Goal: Information Seeking & Learning: Learn about a topic

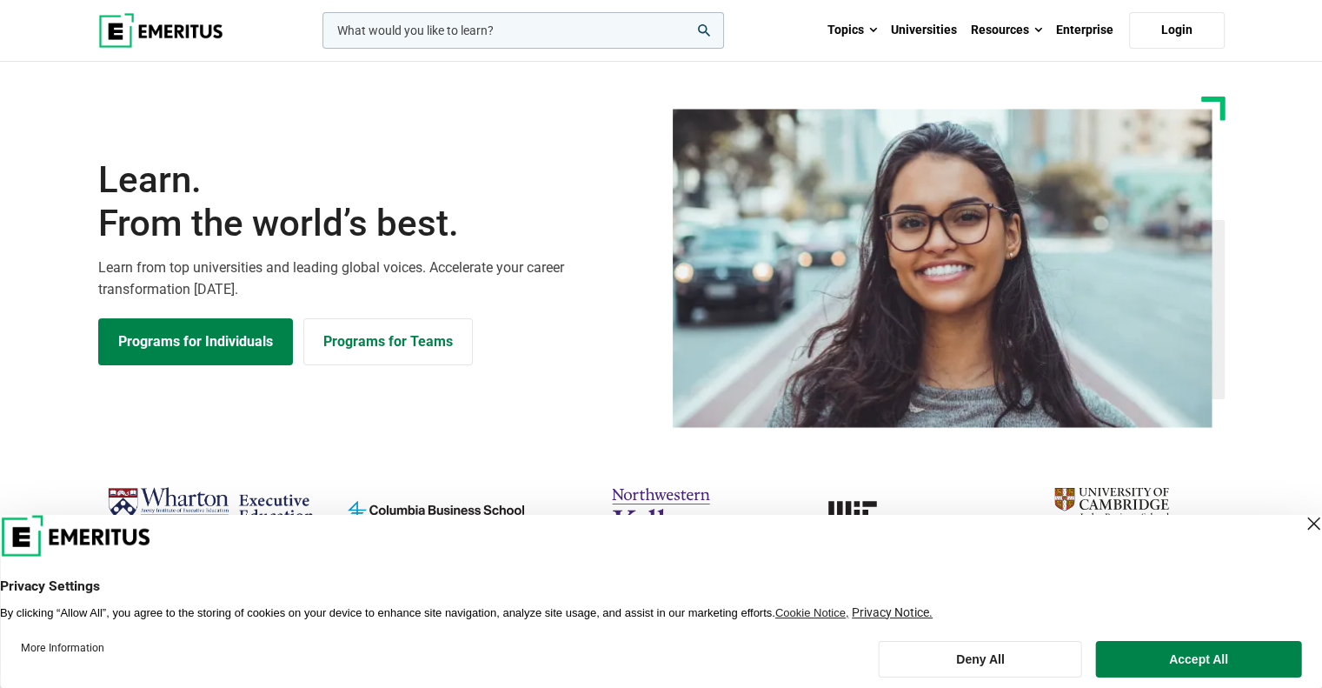
click at [1301, 523] on div "Close Layer" at bounding box center [1313, 523] width 24 height 24
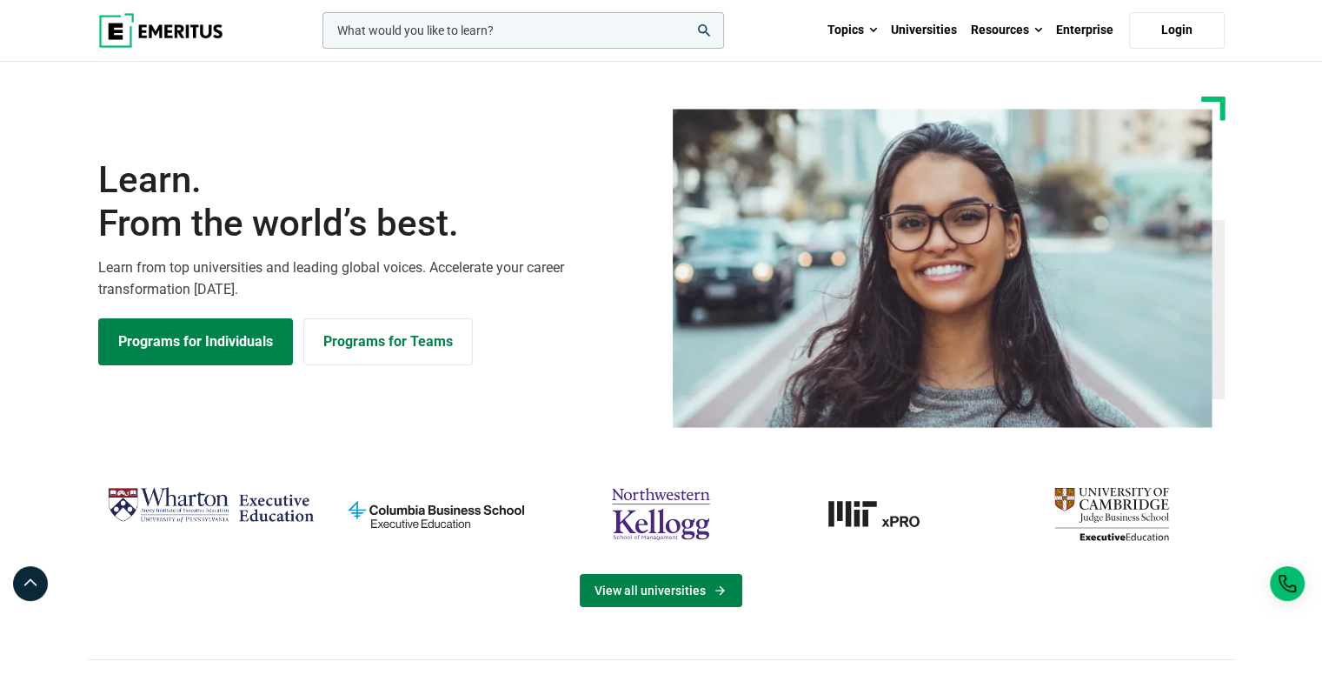
click at [633, 583] on link "View all universities" at bounding box center [661, 590] width 163 height 33
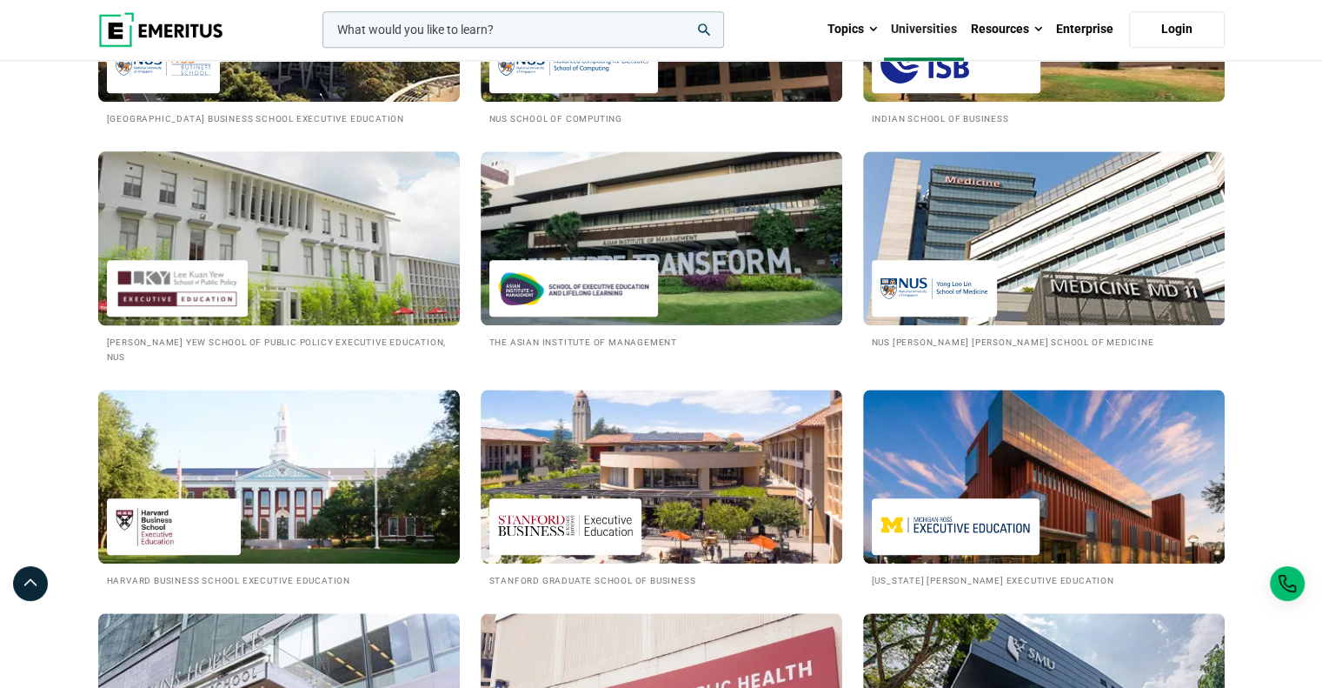
scroll to position [1565, 0]
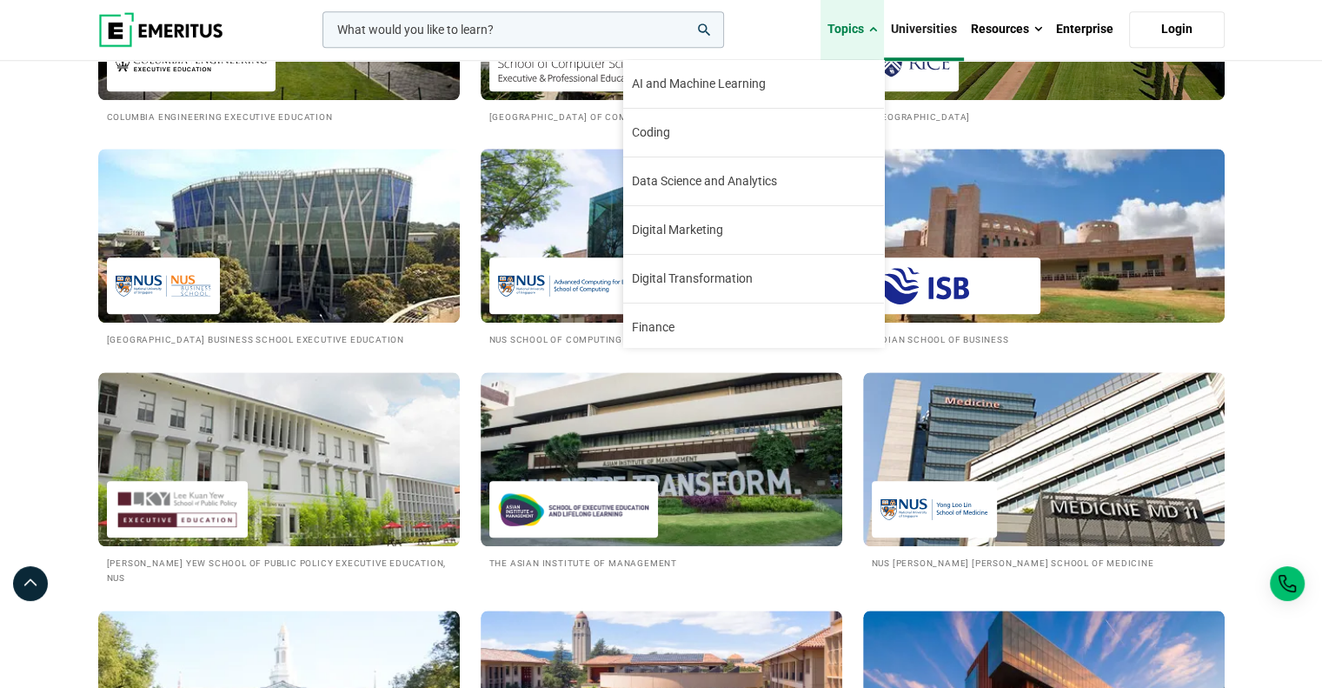
click at [859, 28] on link "Topics" at bounding box center [852, 29] width 63 height 61
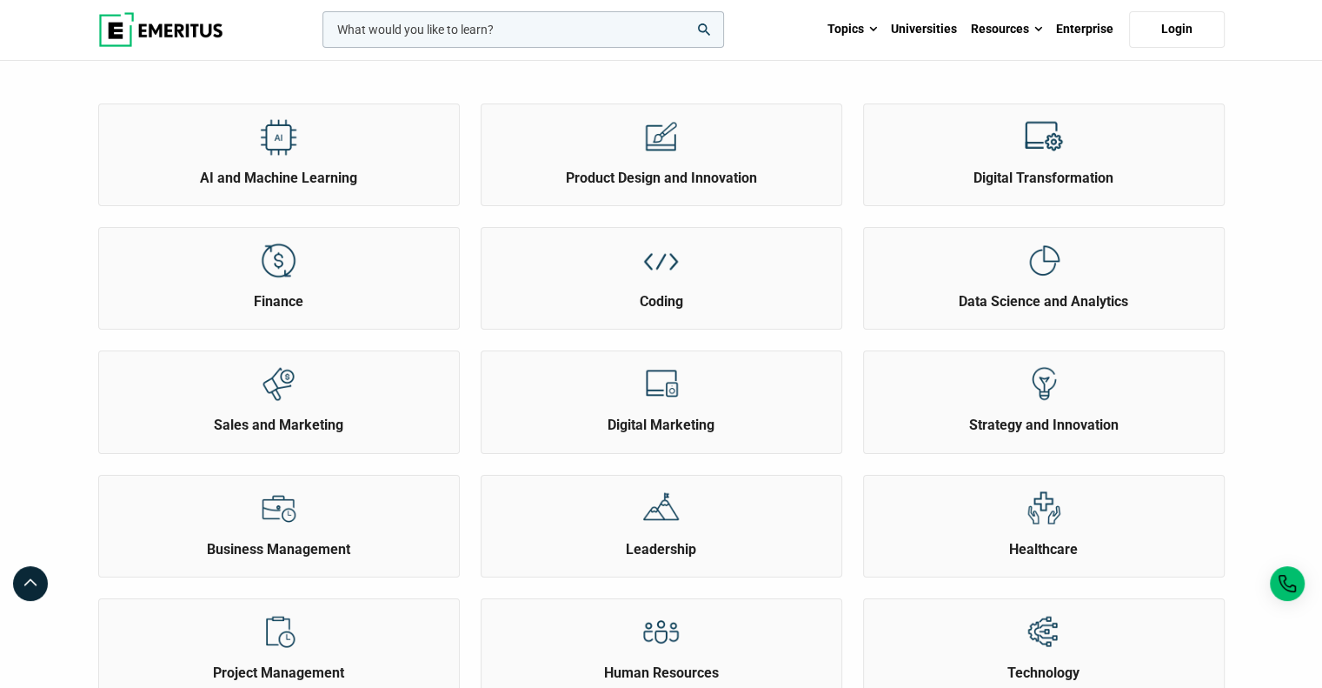
scroll to position [261, 0]
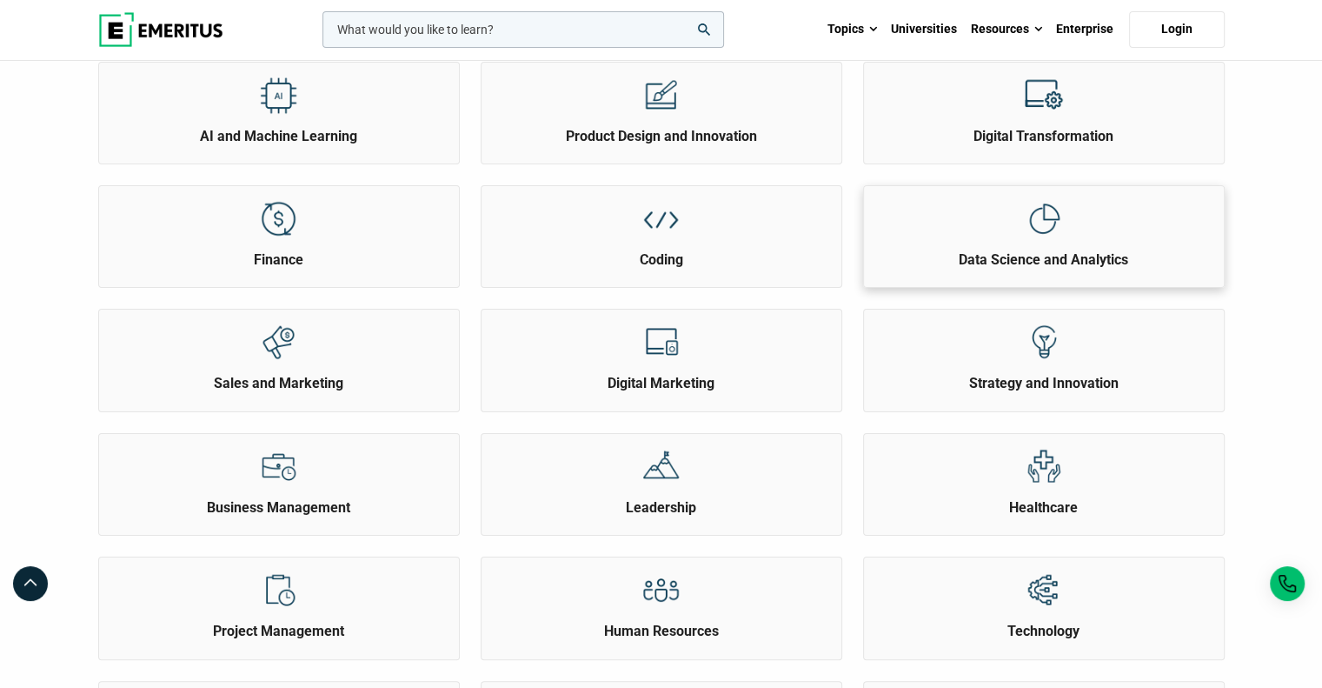
click at [1027, 226] on img at bounding box center [1043, 218] width 39 height 39
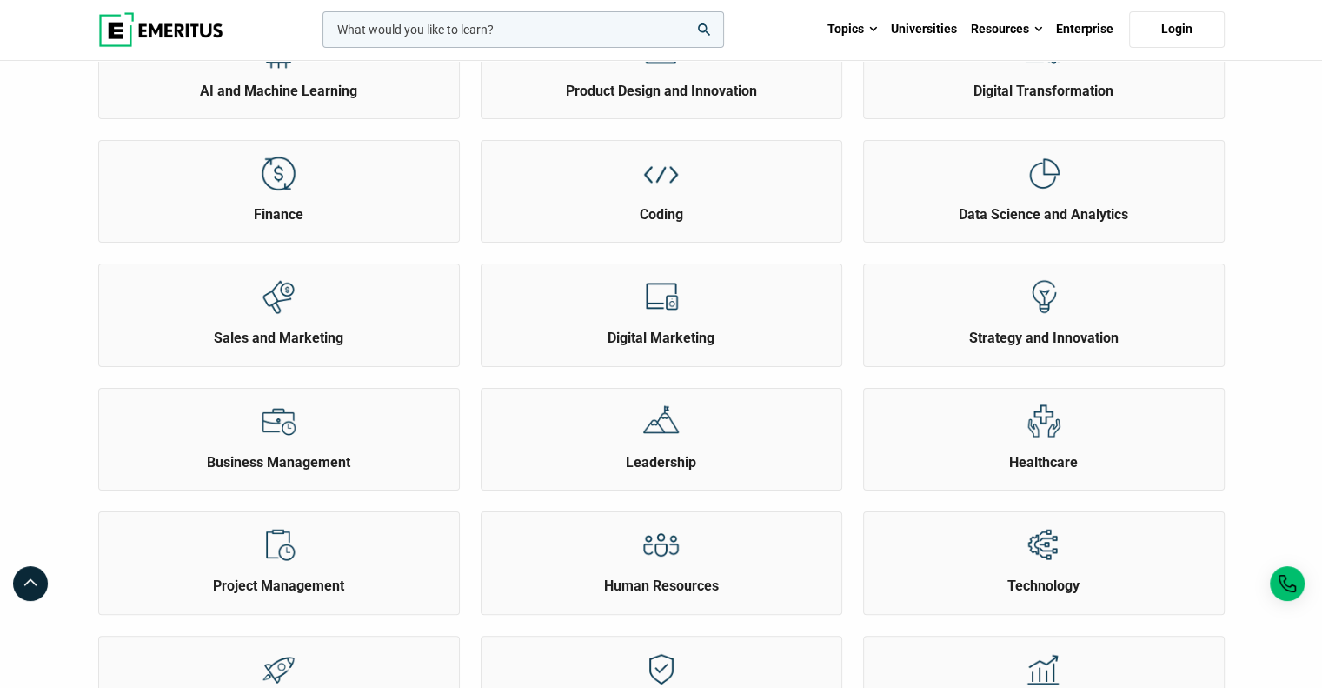
scroll to position [348, 0]
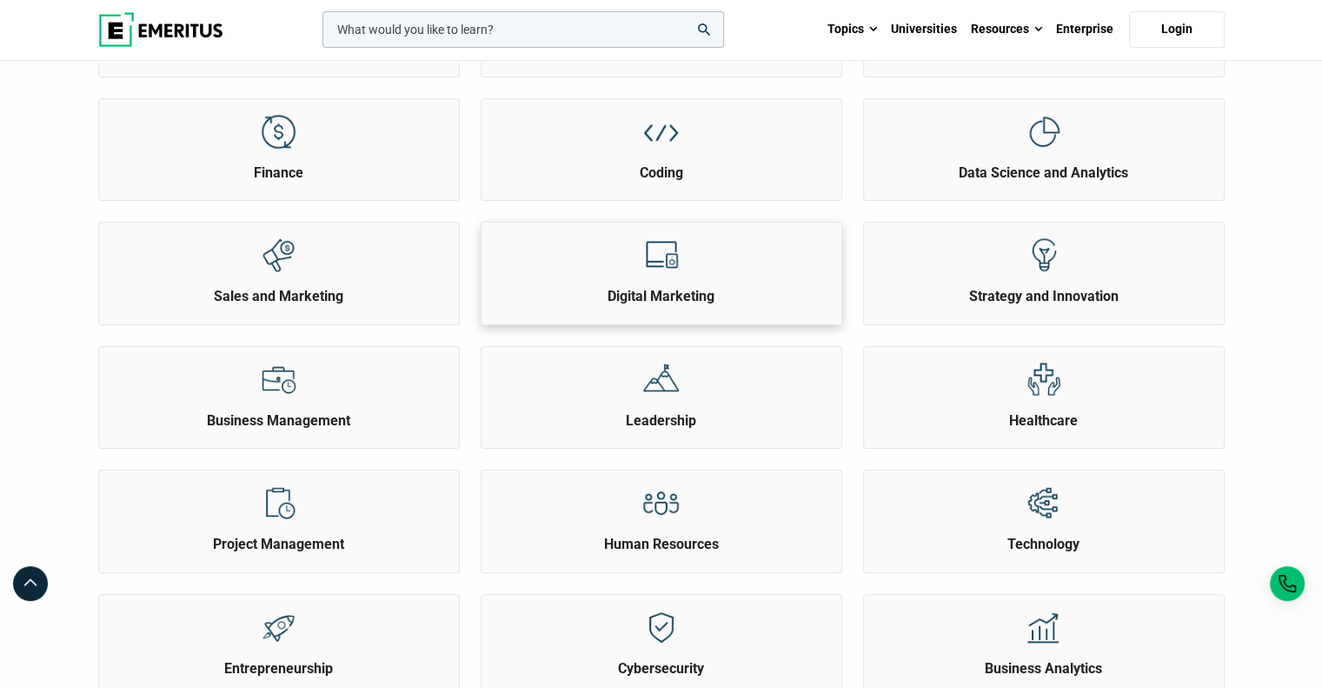
click at [714, 282] on div "Digital Marketing" at bounding box center [662, 264] width 360 height 83
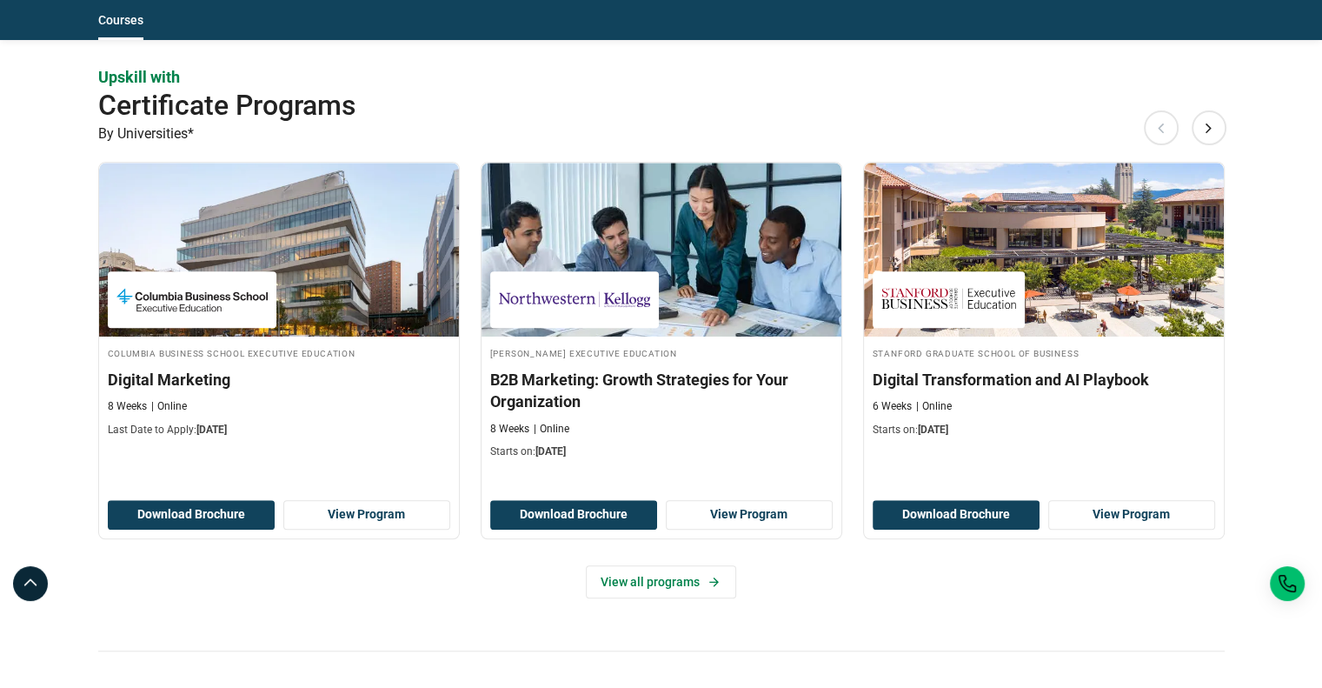
scroll to position [1391, 0]
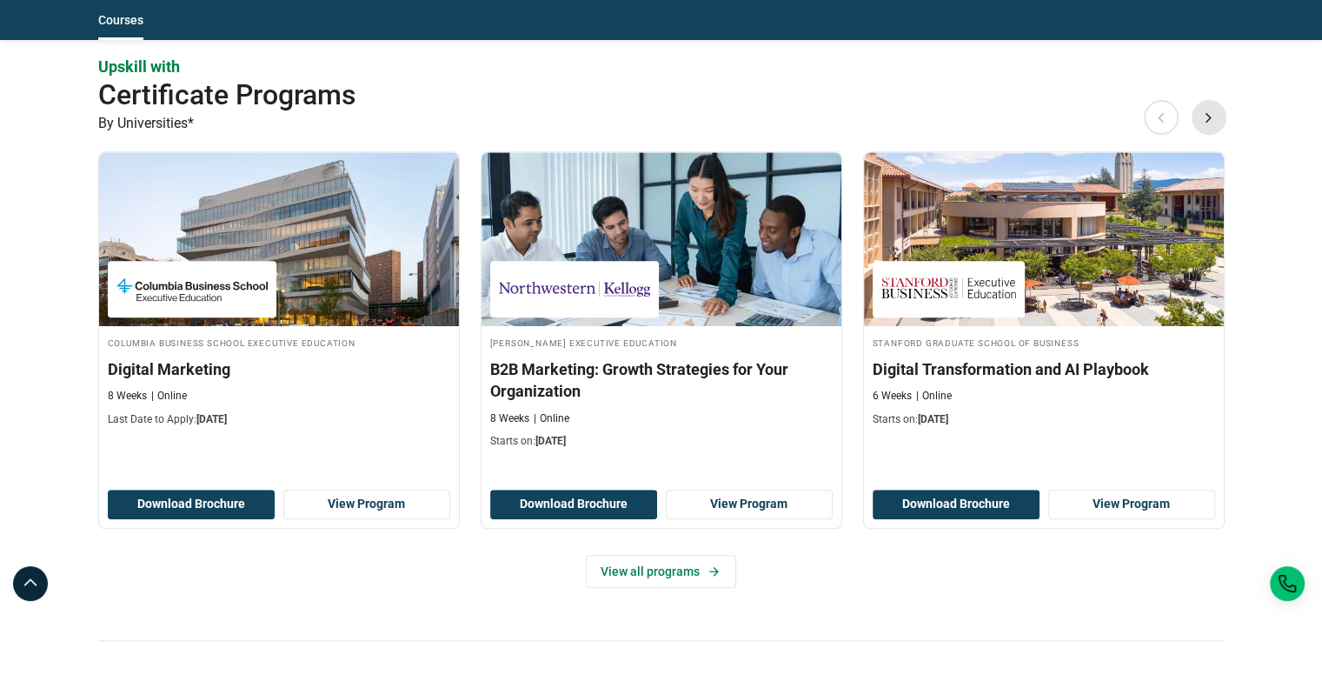
click at [1202, 119] on button "Next" at bounding box center [1209, 117] width 35 height 35
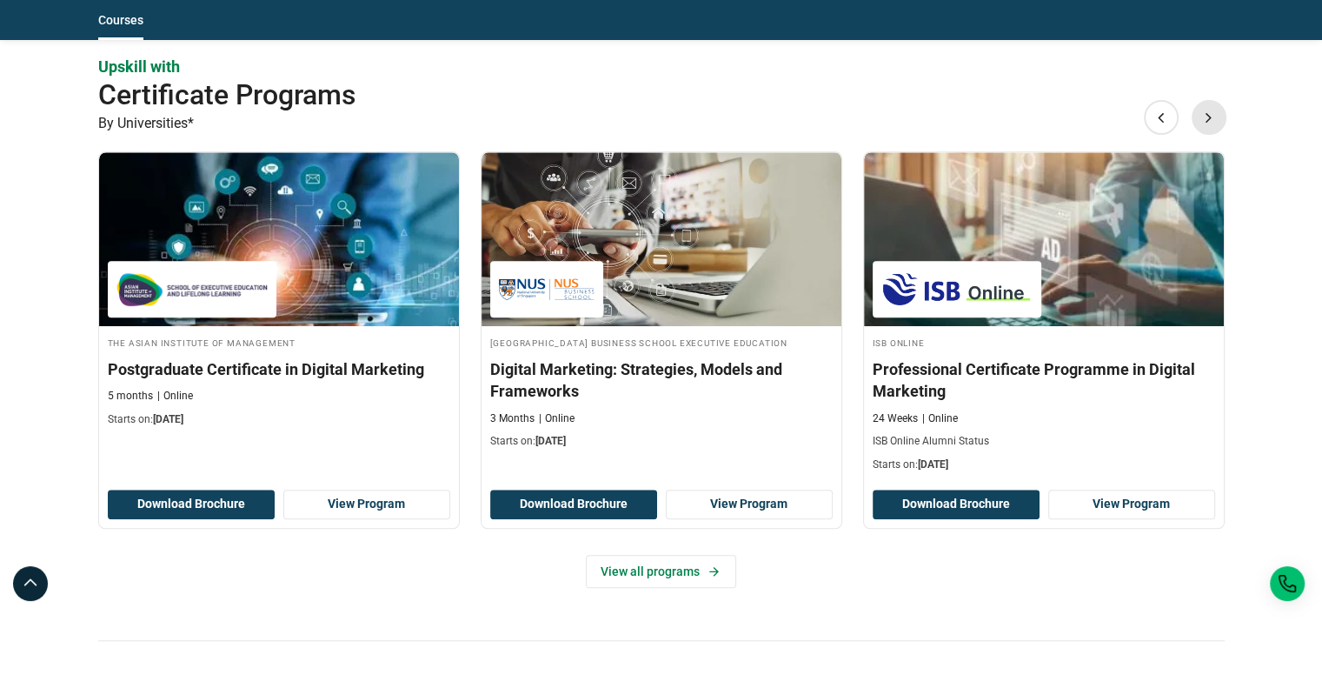
click at [1206, 124] on button "Next" at bounding box center [1209, 117] width 35 height 35
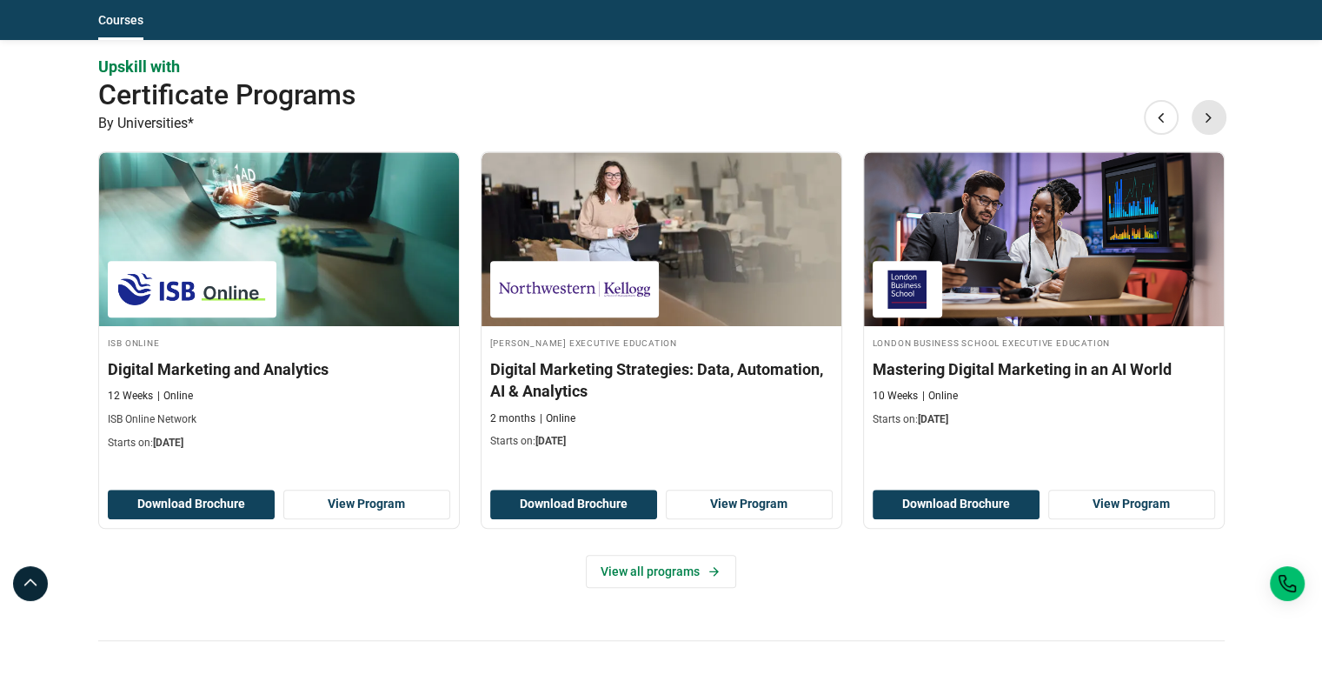
click at [1207, 127] on button "Next" at bounding box center [1209, 117] width 35 height 35
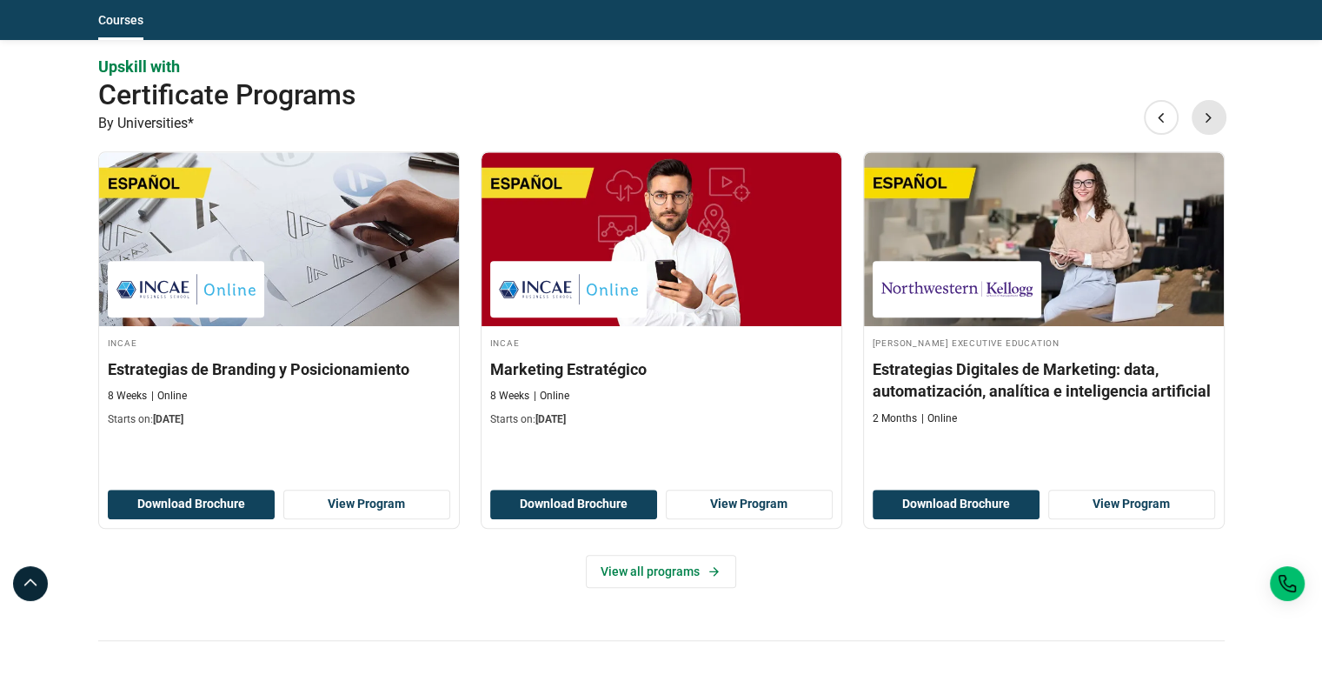
click at [1206, 126] on button "Next" at bounding box center [1209, 117] width 35 height 35
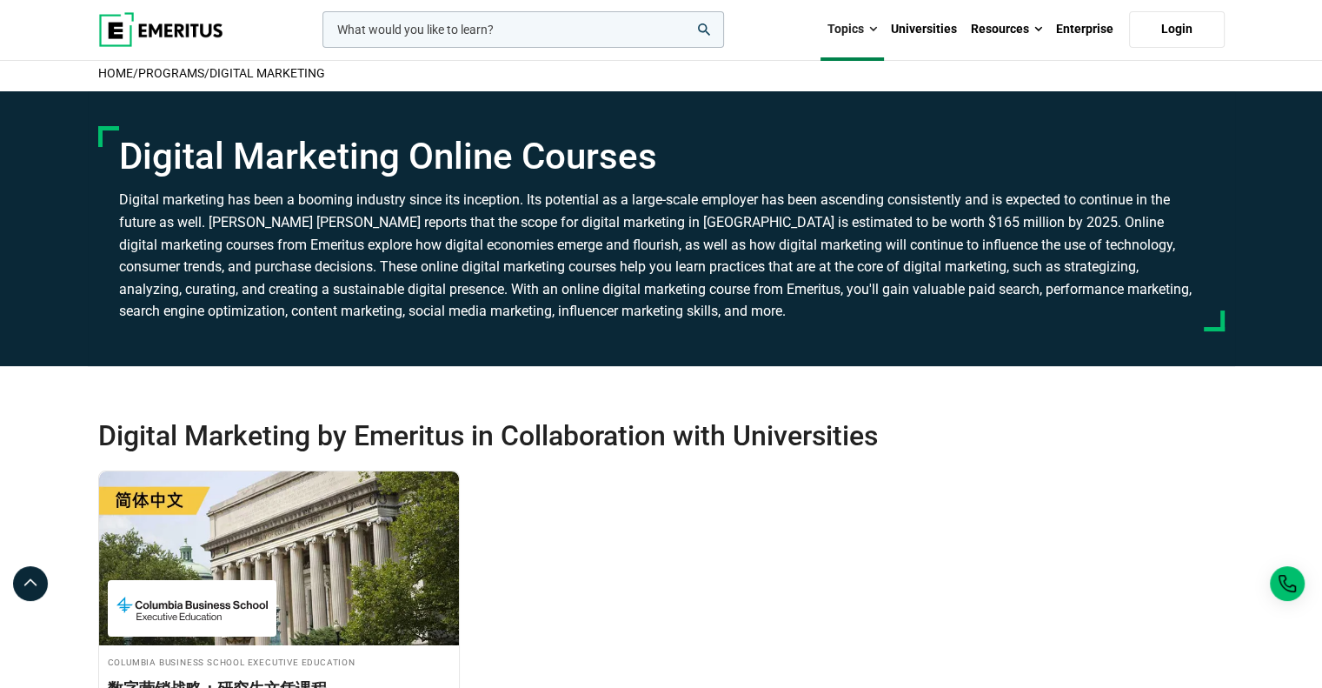
scroll to position [0, 0]
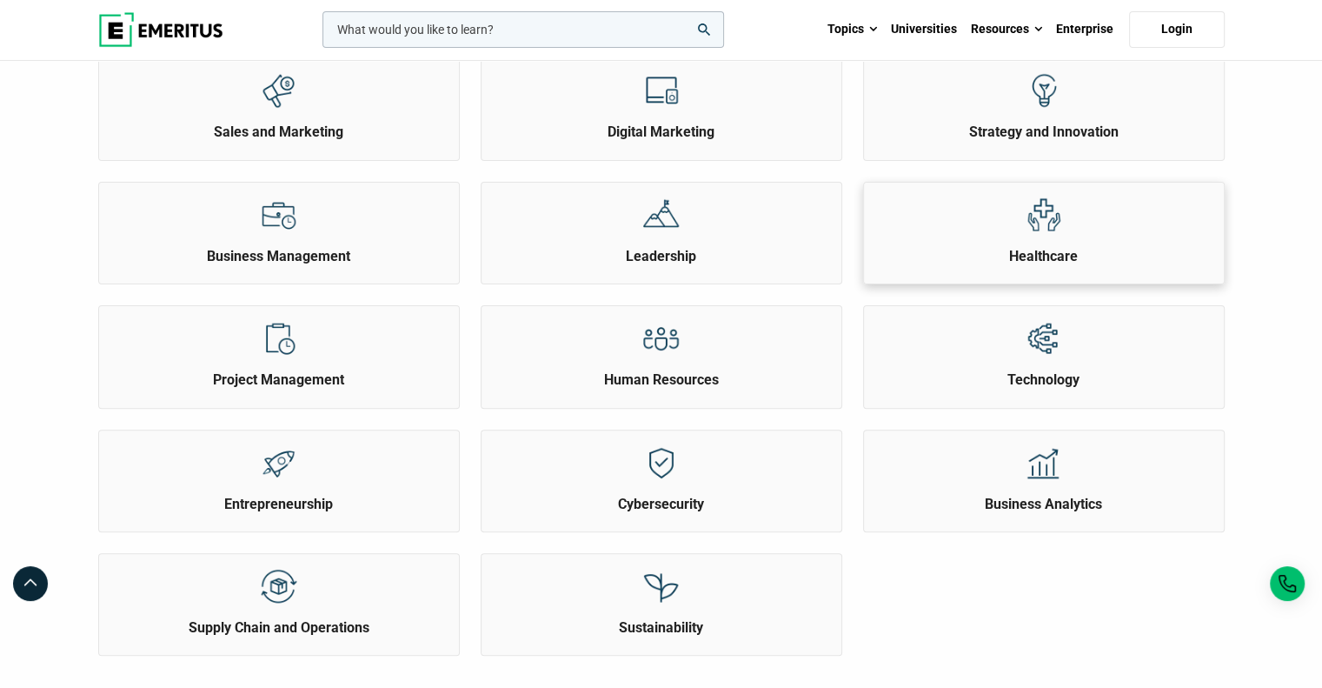
scroll to position [522, 0]
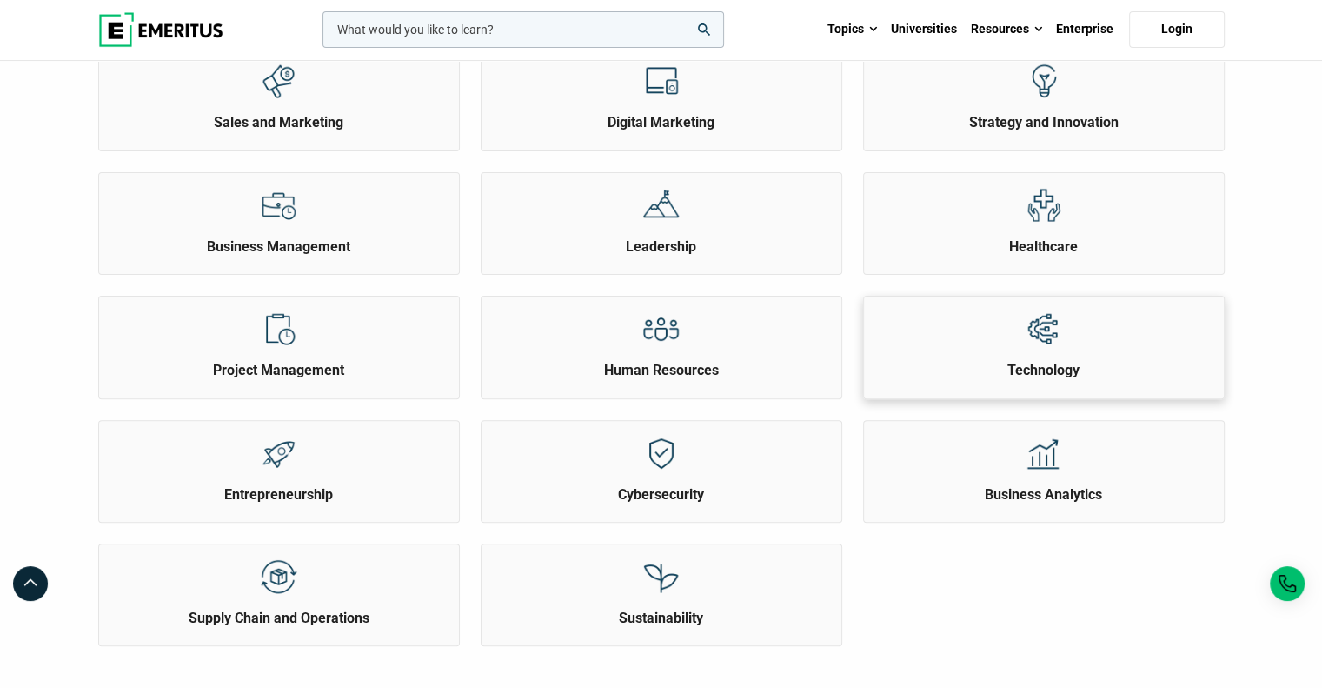
click at [1122, 341] on div "Technology" at bounding box center [1044, 337] width 360 height 83
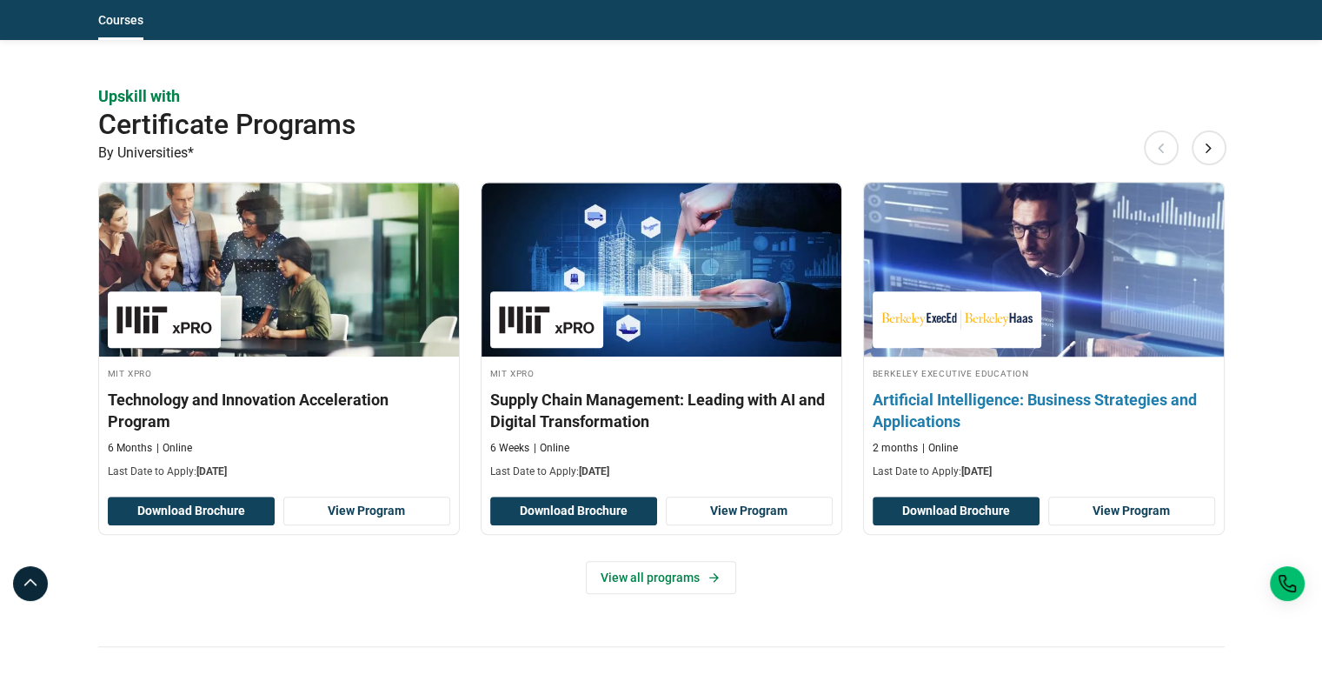
scroll to position [1478, 0]
